Goal: Task Accomplishment & Management: Manage account settings

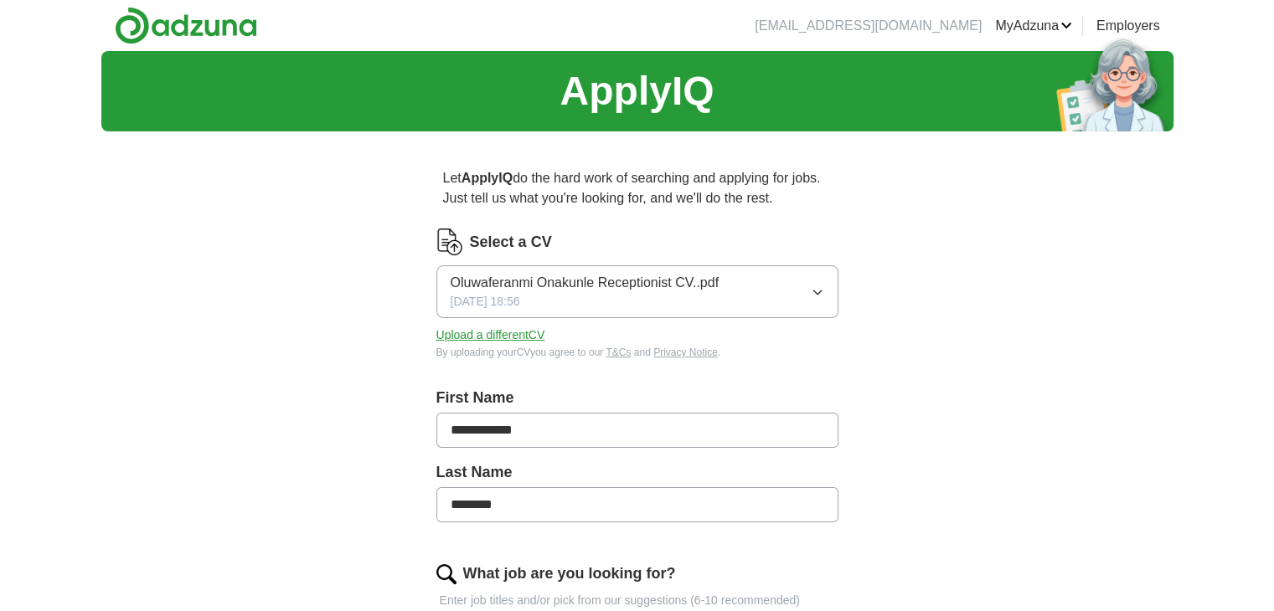
click at [466, 338] on button "Upload a different CV" at bounding box center [490, 336] width 109 height 18
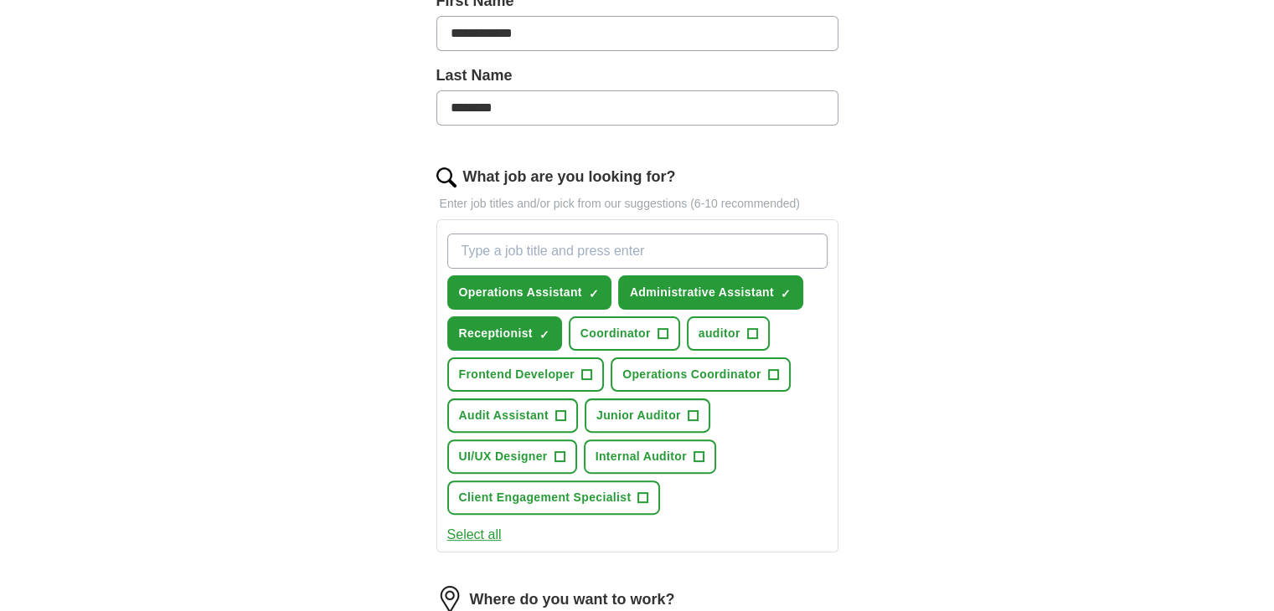
scroll to position [402, 0]
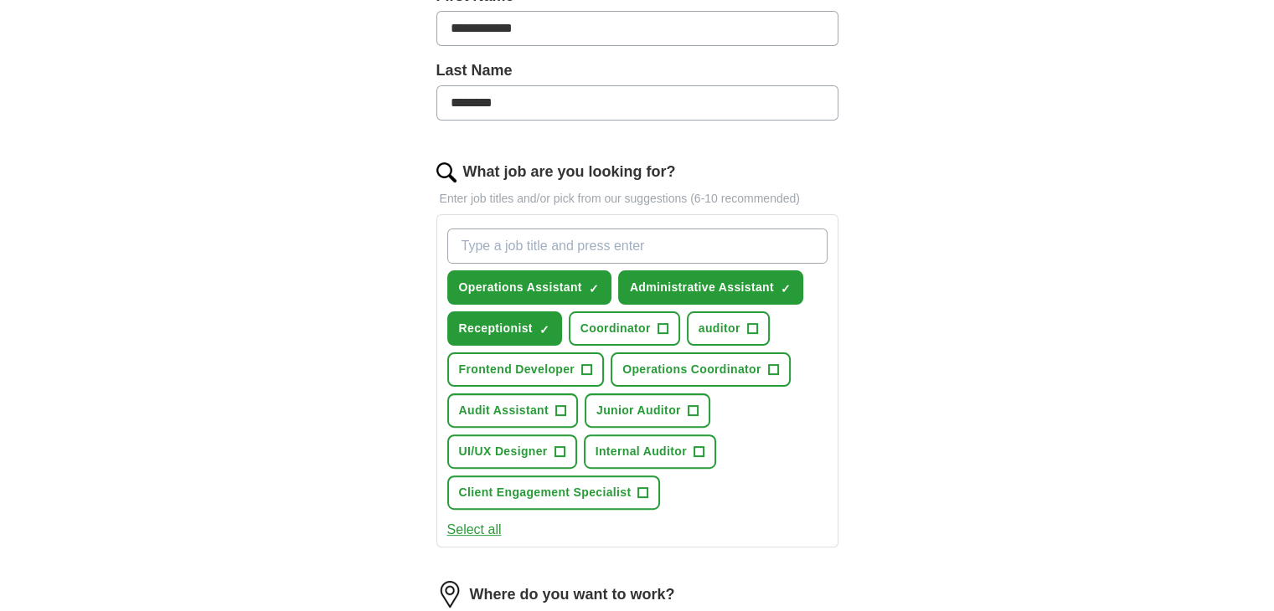
click at [700, 347] on div "Operations Assistant ✓ × Administrative Assistant ✓ × Receptionist ✓ × Coordina…" at bounding box center [637, 369] width 387 height 295
click at [724, 367] on span "Operations Coordinator" at bounding box center [691, 370] width 139 height 18
click at [526, 245] on input "What job are you looking for?" at bounding box center [637, 246] width 380 height 35
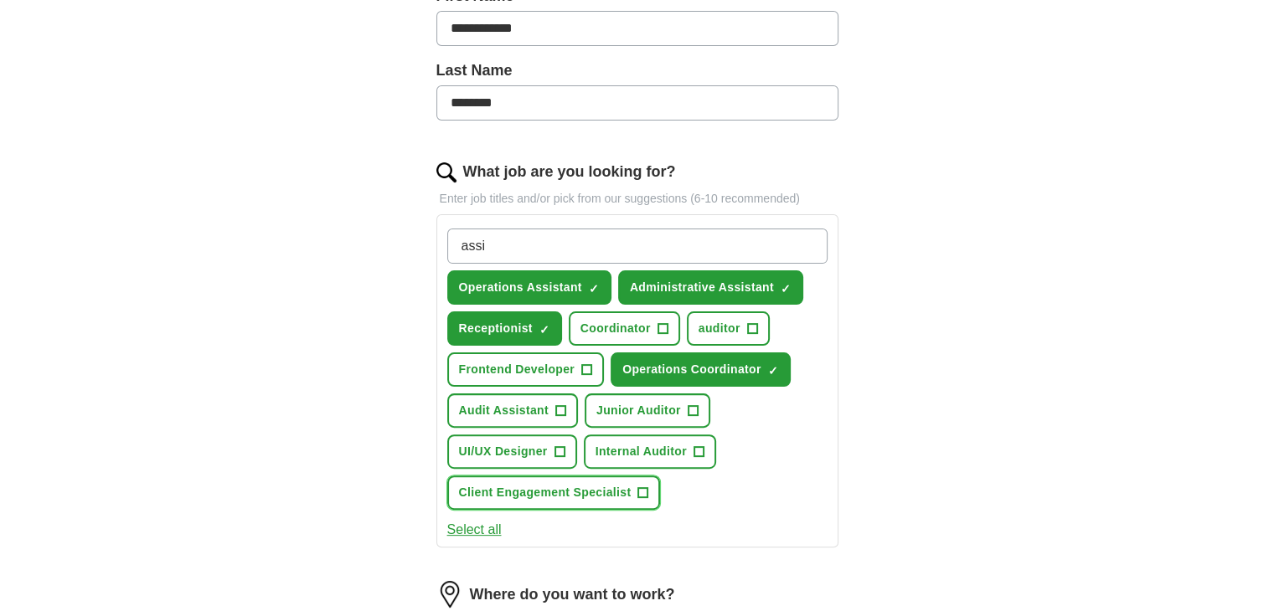
click at [633, 481] on button "Client Engagement Specialist +" at bounding box center [554, 493] width 214 height 34
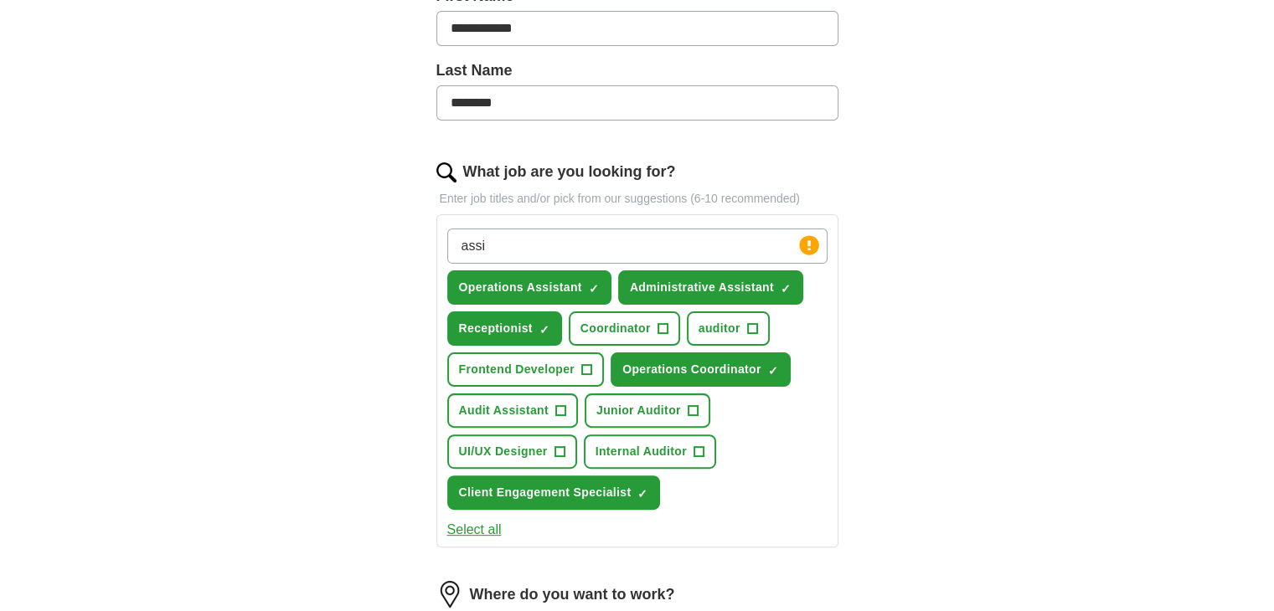
click at [508, 247] on input "assi" at bounding box center [637, 246] width 380 height 35
type input "assistant"
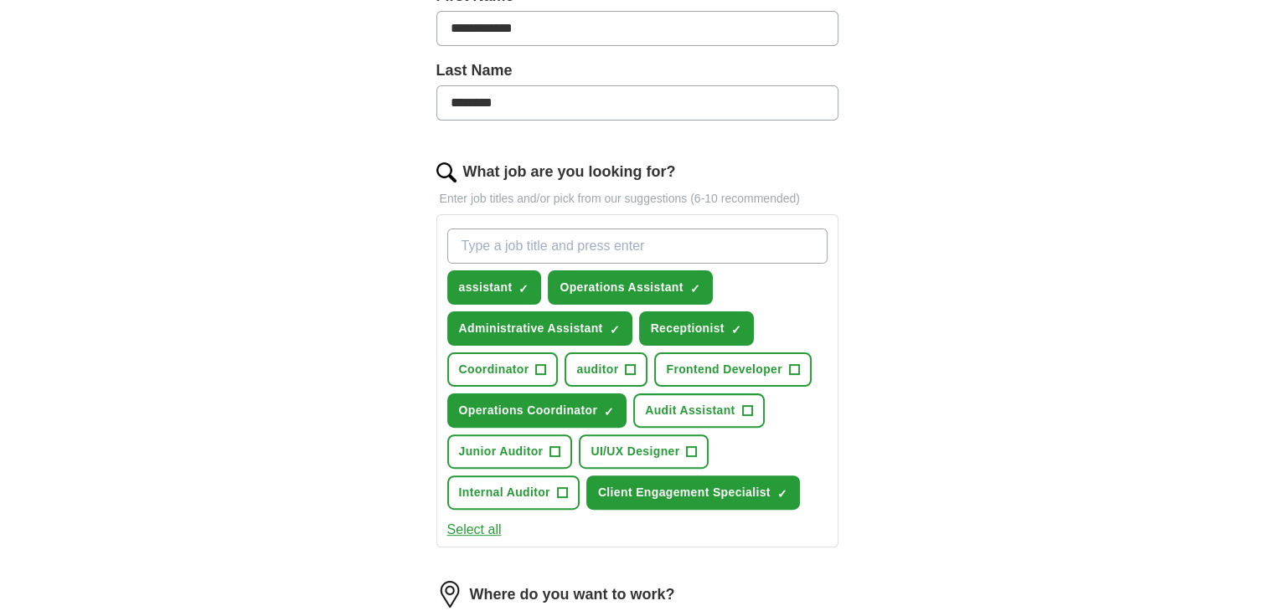
click at [544, 242] on input "What job are you looking for?" at bounding box center [637, 246] width 380 height 35
type input "customer service"
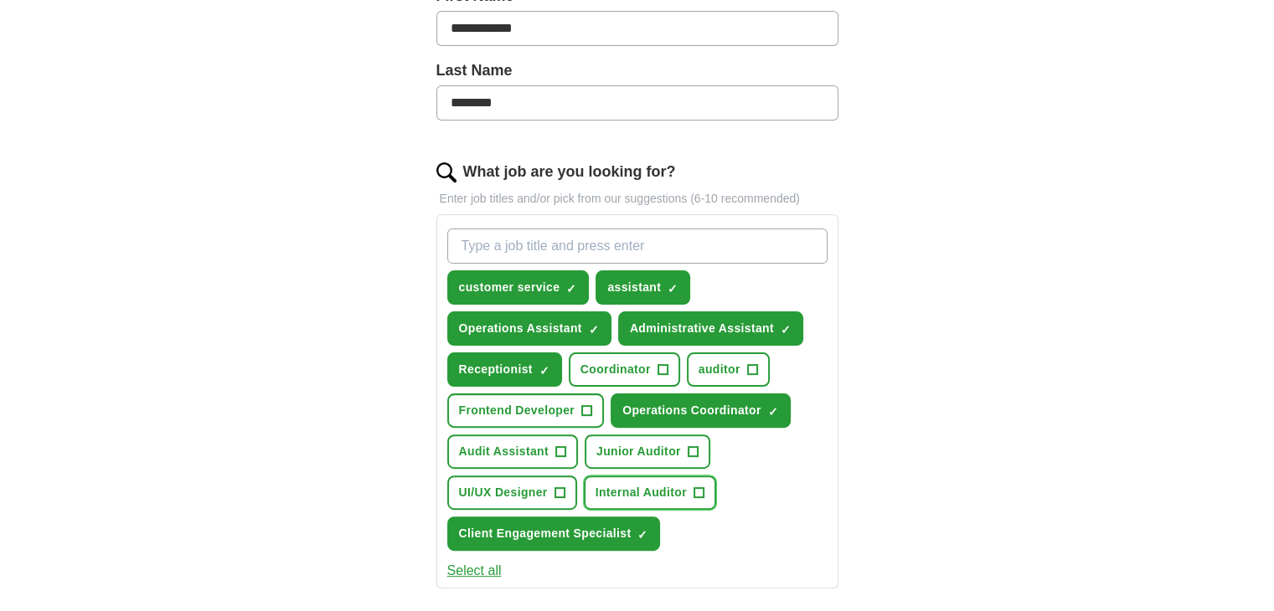
click at [697, 487] on span "+" at bounding box center [698, 493] width 10 height 13
click at [513, 236] on input "What job are you looking for?" at bounding box center [637, 246] width 380 height 35
click at [1036, 299] on div "**********" at bounding box center [637, 365] width 1072 height 1433
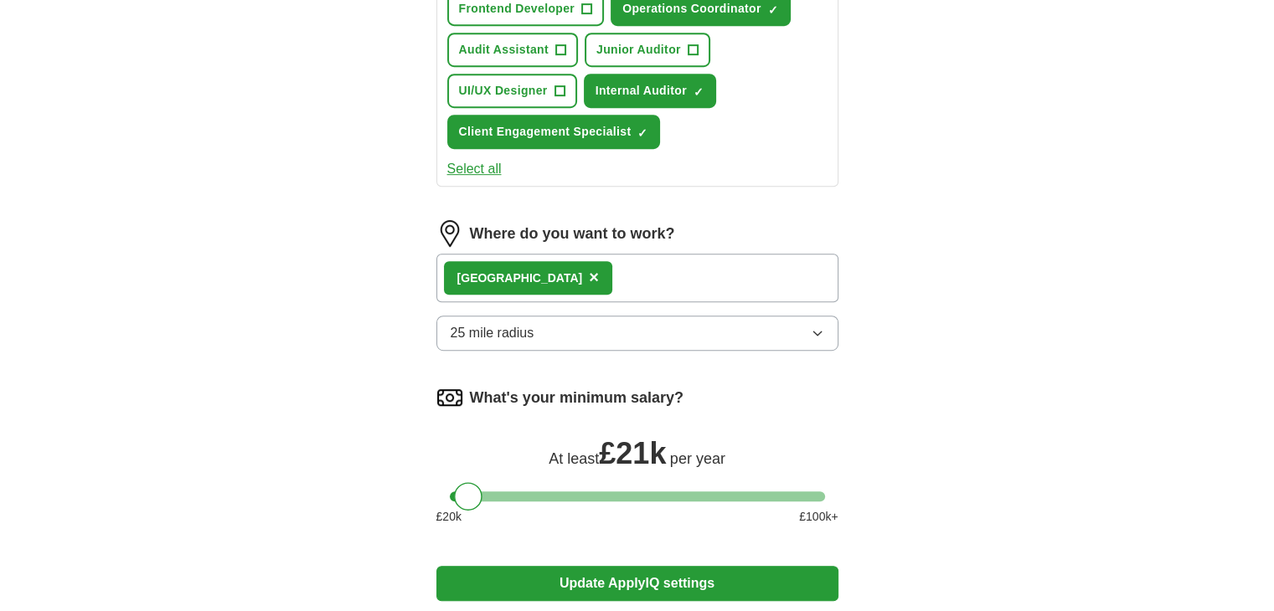
scroll to position [838, 0]
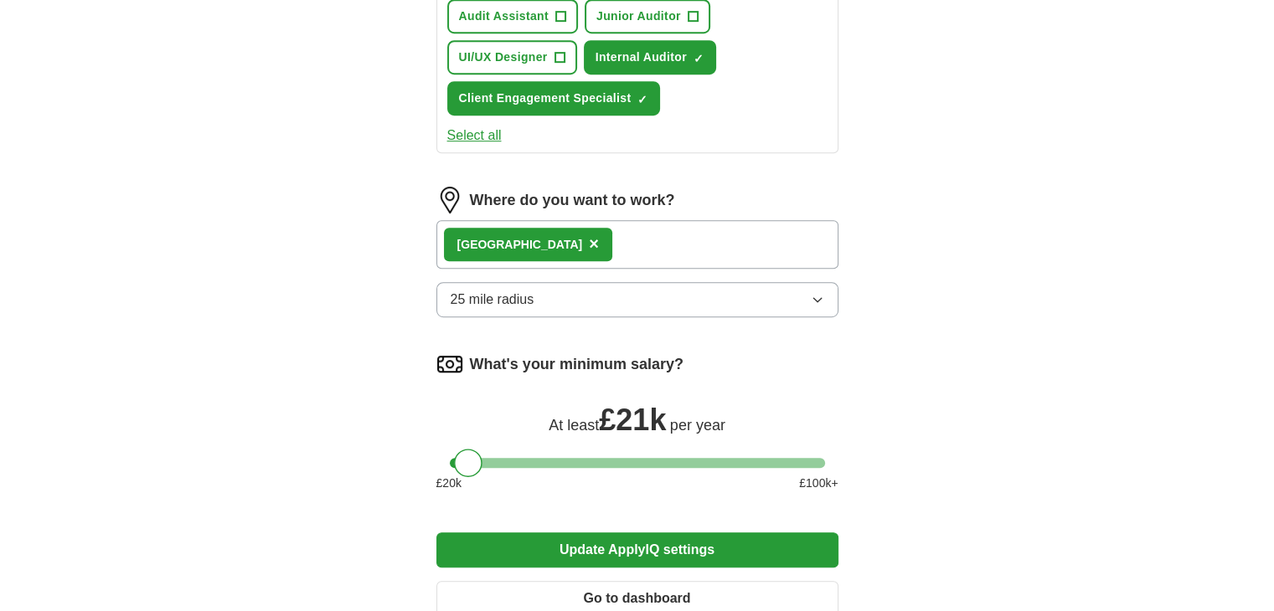
click at [719, 533] on button "Update ApplyIQ settings" at bounding box center [637, 550] width 402 height 35
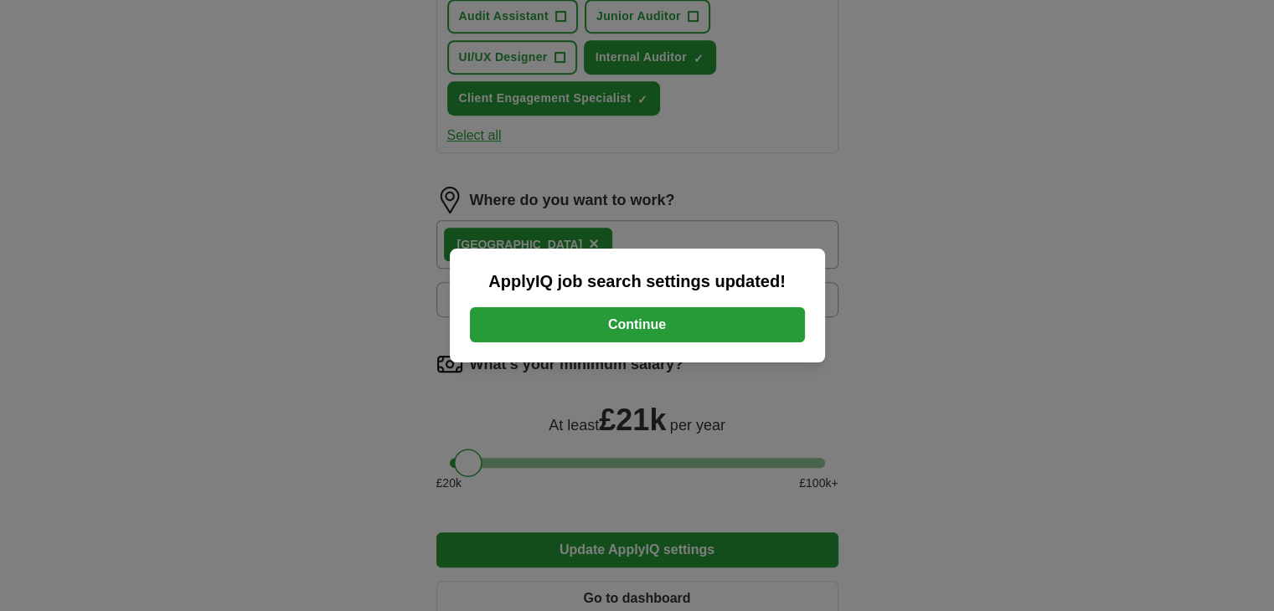
click at [595, 328] on button "Continue" at bounding box center [637, 324] width 335 height 35
